Goal: Use online tool/utility: Use online tool/utility

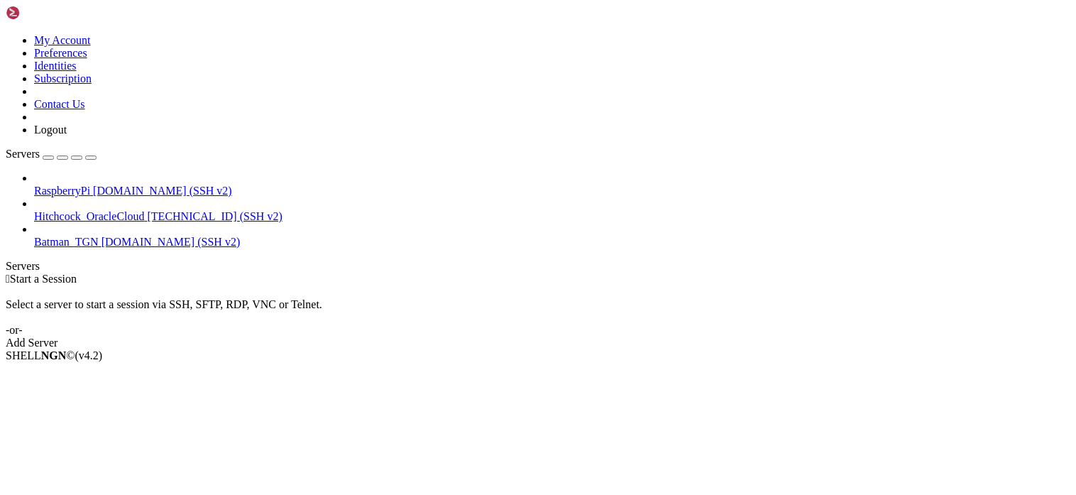
click at [484, 362] on div "SHELL NGN © (v 4.2 )" at bounding box center [538, 355] width 1065 height 13
click at [1054, 273] on div " Start a Session Select a server to start a session via SSH, SFTP, RDP, VNC or…" at bounding box center [538, 311] width 1065 height 77
click at [366, 273] on div " Start a Session Select a server to start a session via SSH, SFTP, RDP, VNC or…" at bounding box center [538, 311] width 1065 height 77
click at [280, 290] on div " Start a Session Select a server to start a session via SSH, SFTP, RDP, VNC or…" at bounding box center [538, 311] width 1065 height 77
click at [90, 185] on span "RaspberryPi" at bounding box center [62, 191] width 56 height 12
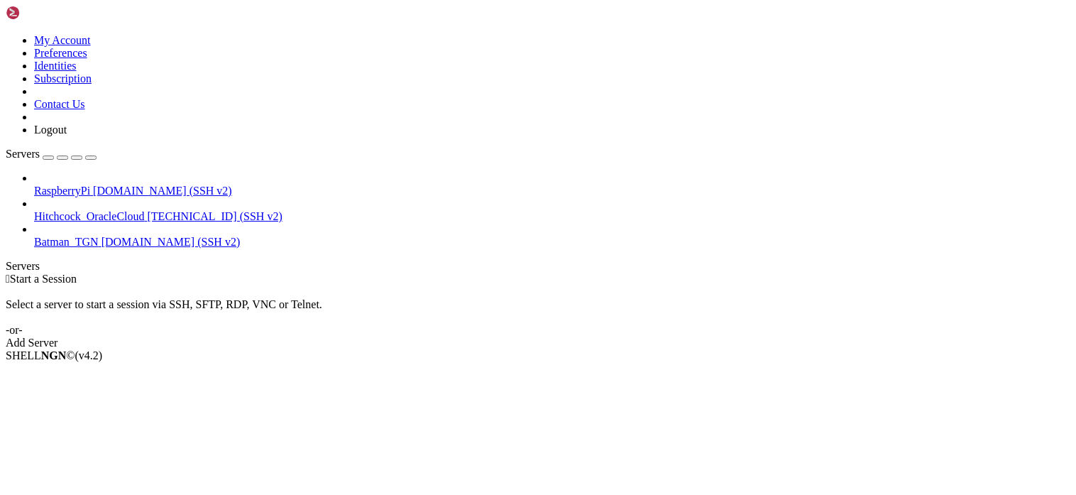
click at [90, 185] on span "RaspberryPi" at bounding box center [62, 191] width 56 height 12
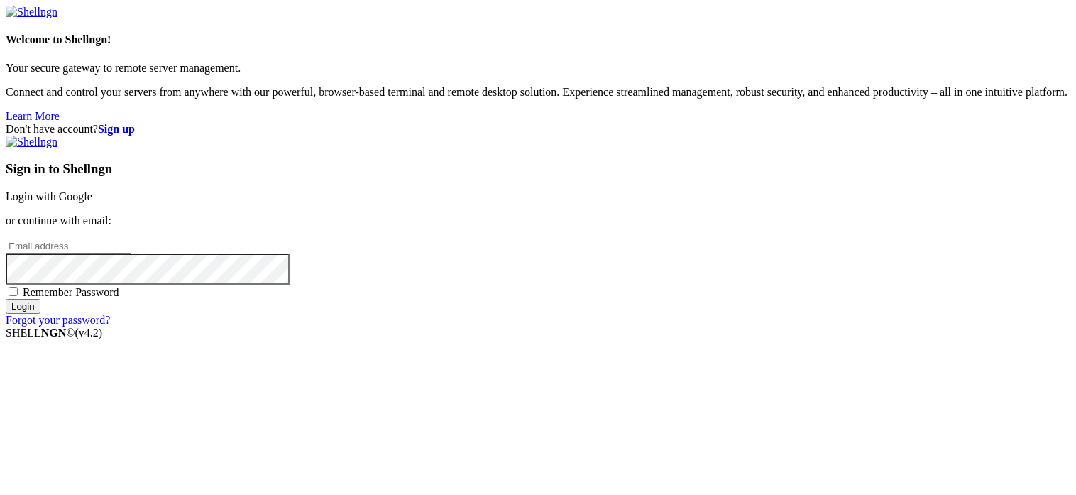
click at [92, 190] on link "Login with Google" at bounding box center [49, 196] width 87 height 12
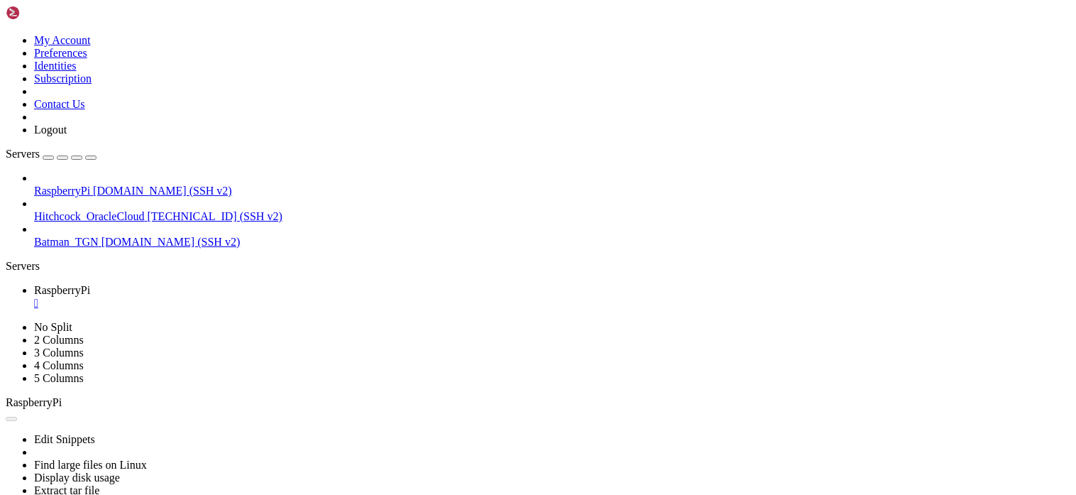
click at [270, 297] on div "" at bounding box center [552, 303] width 1037 height 13
